Goal: Information Seeking & Learning: Learn about a topic

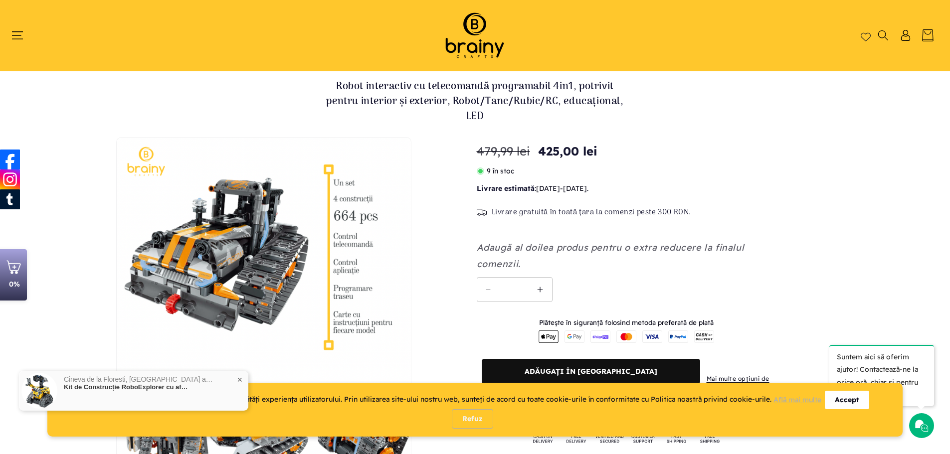
drag, startPoint x: 383, startPoint y: 84, endPoint x: 485, endPoint y: 80, distance: 102.2
click at [485, 80] on h1 "Robot interactiv cu telecomandă programabil 4in1, potrivit pentru interior și e…" at bounding box center [474, 101] width 299 height 45
drag, startPoint x: 533, startPoint y: 99, endPoint x: 448, endPoint y: 93, distance: 85.5
click at [448, 93] on h1 "Robot interactiv cu telecomandă programabil 4in1, potrivit pentru interior și e…" at bounding box center [474, 101] width 299 height 45
click at [539, 99] on h1 "Robot interactiv cu telecomandă programabil 4in1, potrivit pentru interior și e…" at bounding box center [474, 101] width 299 height 45
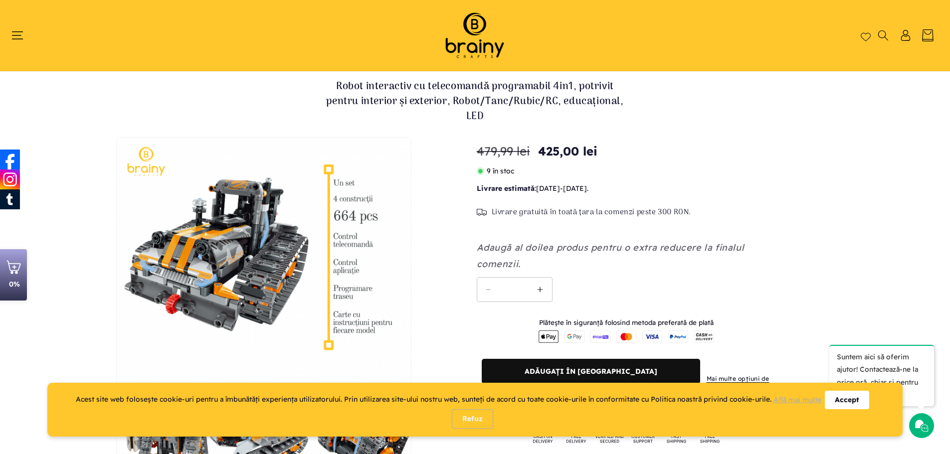
drag, startPoint x: 565, startPoint y: 110, endPoint x: 498, endPoint y: 112, distance: 67.3
click at [527, 110] on h1 "Robot interactiv cu telecomandă programabil 4in1, potrivit pentru interior și e…" at bounding box center [474, 101] width 299 height 45
drag, startPoint x: 532, startPoint y: 116, endPoint x: 458, endPoint y: 107, distance: 74.8
click at [458, 107] on h1 "Robot interactiv cu telecomandă programabil 4in1, potrivit pentru interior și e…" at bounding box center [474, 101] width 299 height 45
click at [617, 131] on div "Robot interactiv cu telecomandă programabil 4in1, potrivit pentru interior și e…" at bounding box center [475, 101] width 950 height 61
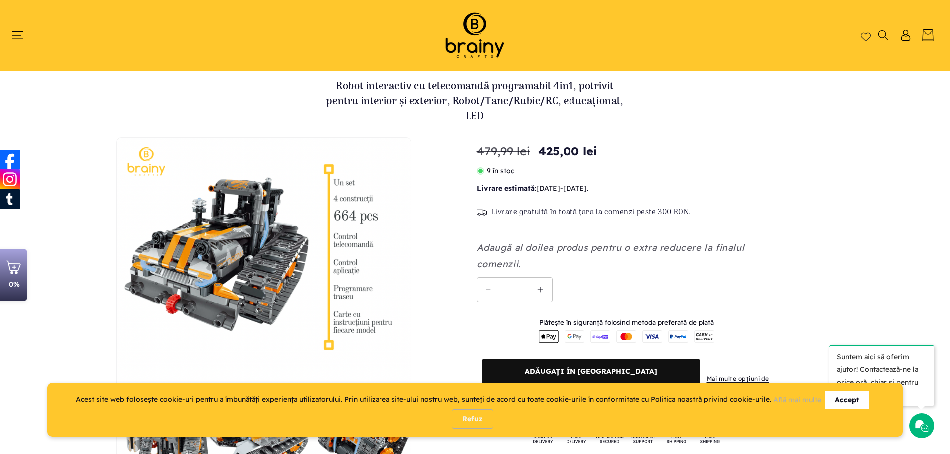
click at [854, 393] on div "Accept" at bounding box center [846, 400] width 44 height 18
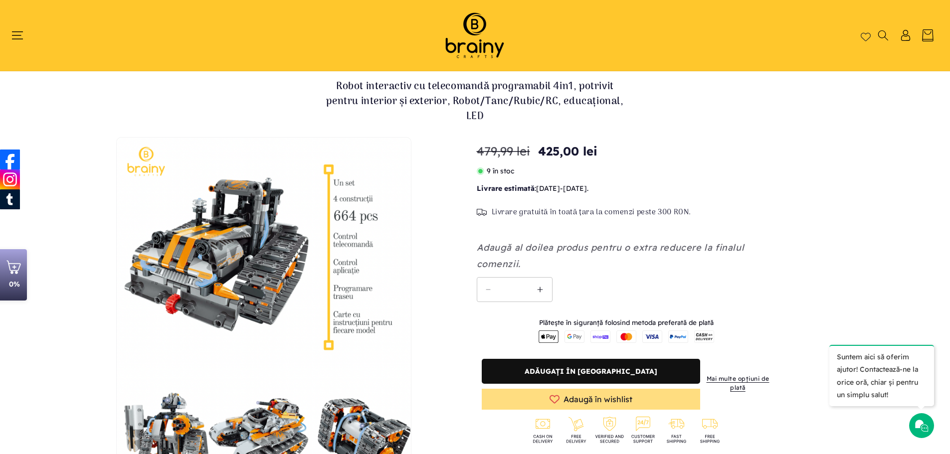
drag, startPoint x: 523, startPoint y: 121, endPoint x: 391, endPoint y: 90, distance: 135.1
click at [391, 90] on h1 "Robot interactiv cu telecomandă programabil 4in1, potrivit pentru interior și e…" at bounding box center [474, 101] width 299 height 45
click at [390, 90] on h1 "Robot interactiv cu telecomandă programabil 4in1, potrivit pentru interior și e…" at bounding box center [474, 101] width 299 height 45
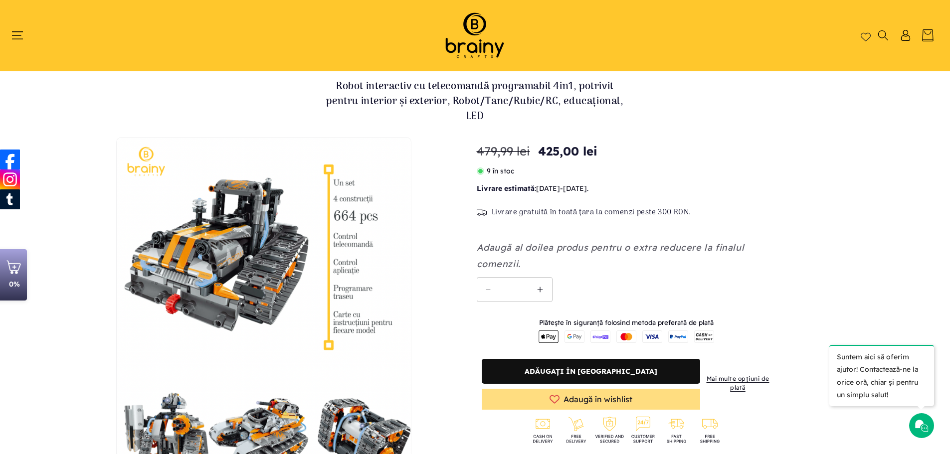
click at [389, 82] on h1 "Robot interactiv cu telecomandă programabil 4in1, potrivit pentru interior și e…" at bounding box center [474, 101] width 299 height 45
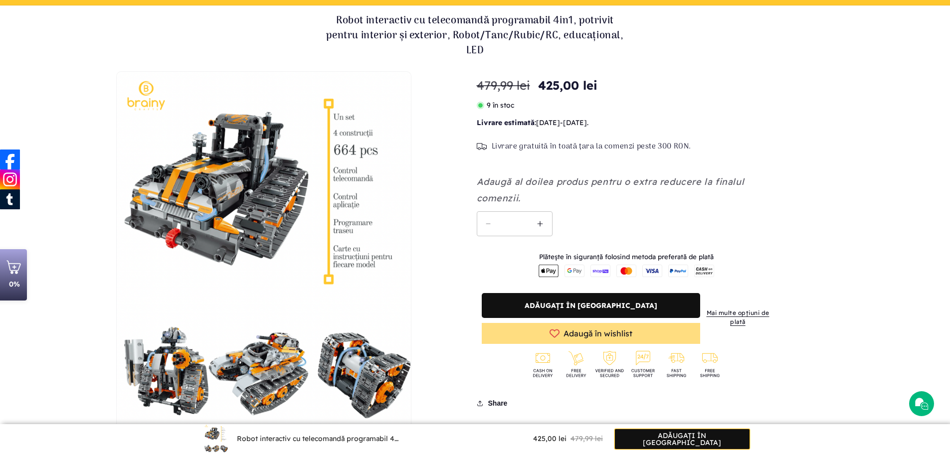
scroll to position [66, 0]
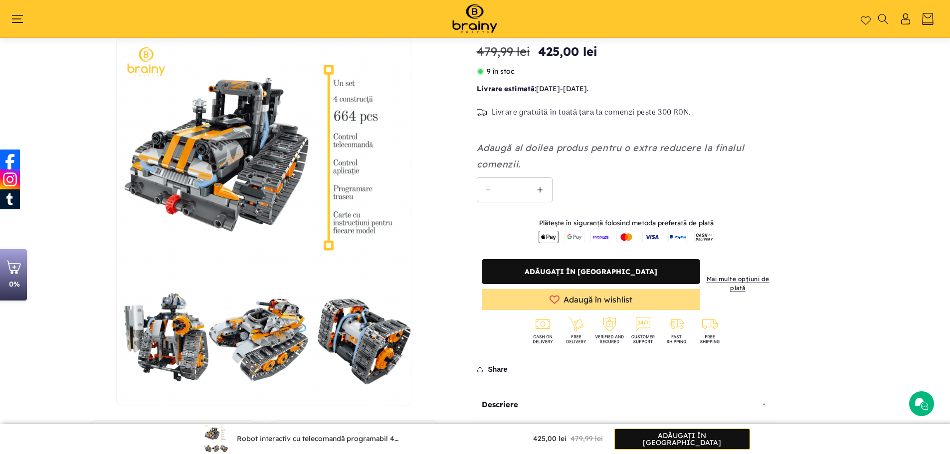
drag, startPoint x: 631, startPoint y: 57, endPoint x: 637, endPoint y: 58, distance: 7.0
click at [637, 58] on div "Preț obișnuit 425,00 lei Preț obișnuit 479,99 lei Preț redus 425,00 lei Preț un…" at bounding box center [625, 51] width 299 height 18
click at [638, 58] on div "Preț obișnuit 425,00 lei Preț obișnuit 479,99 lei Preț redus 425,00 lei Preț un…" at bounding box center [625, 51] width 299 height 18
